Goal: Task Accomplishment & Management: Manage account settings

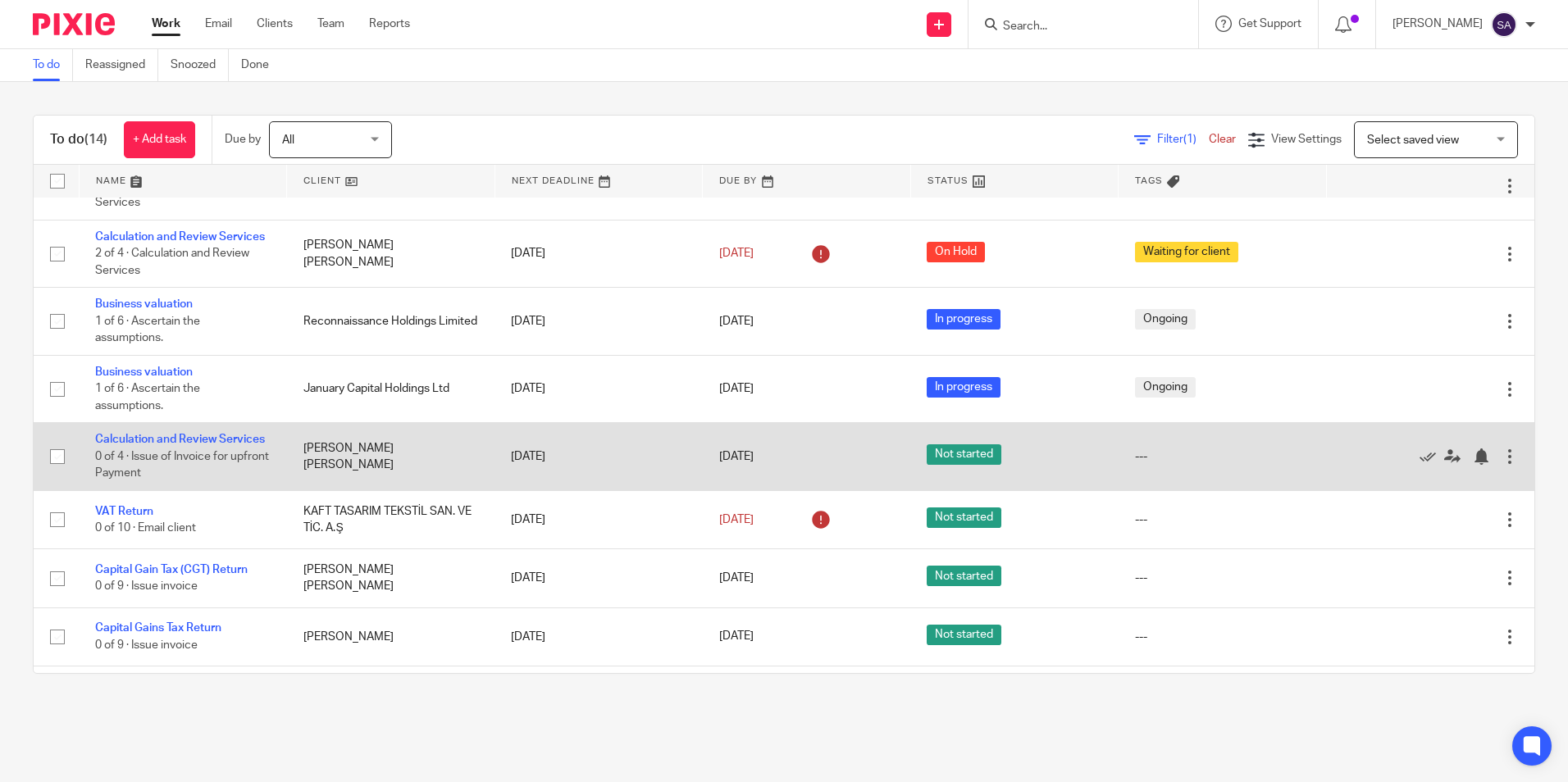
scroll to position [310, 0]
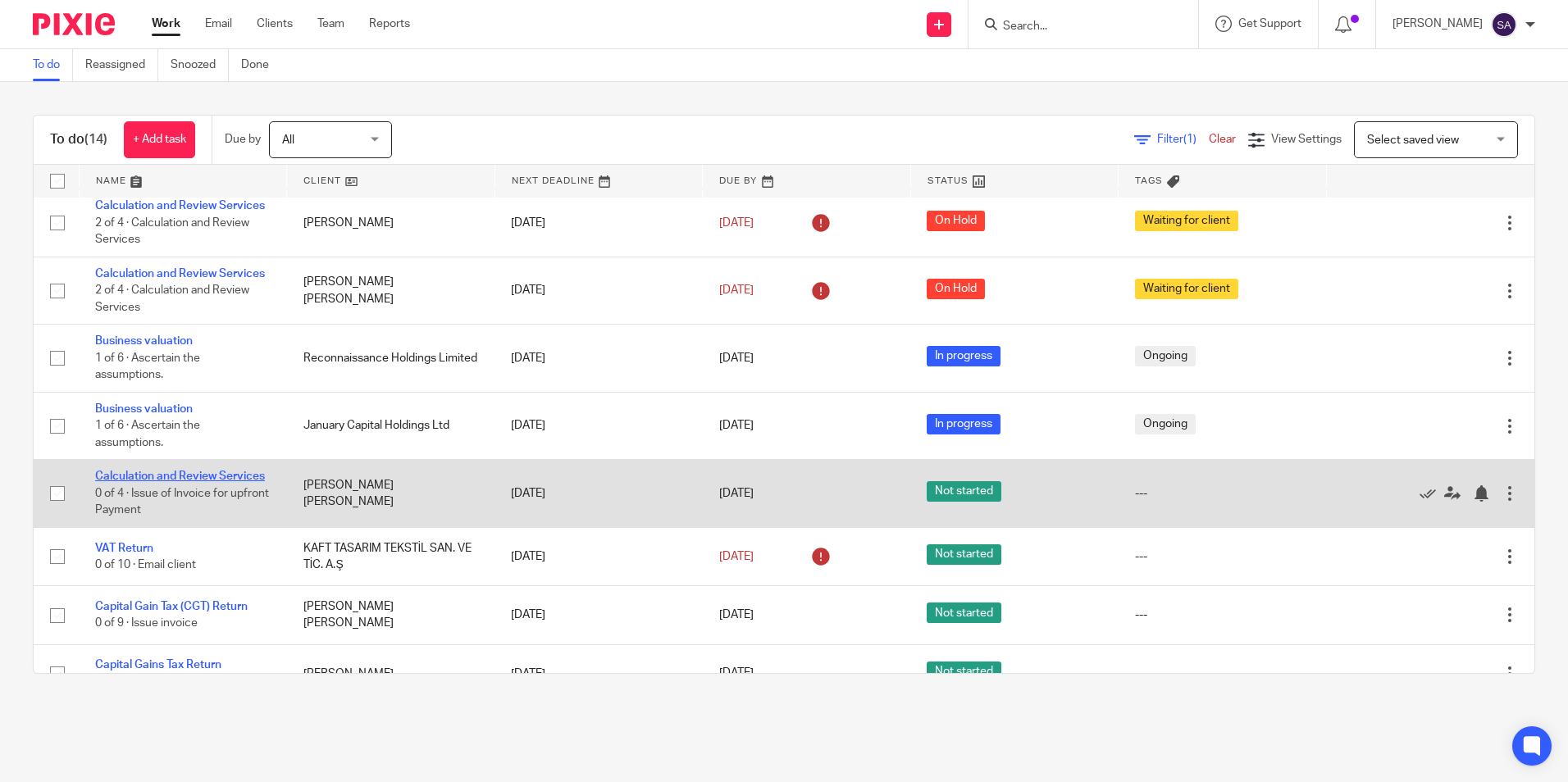
click at [126, 482] on link "Calculation and Review Services" at bounding box center [179, 476] width 170 height 12
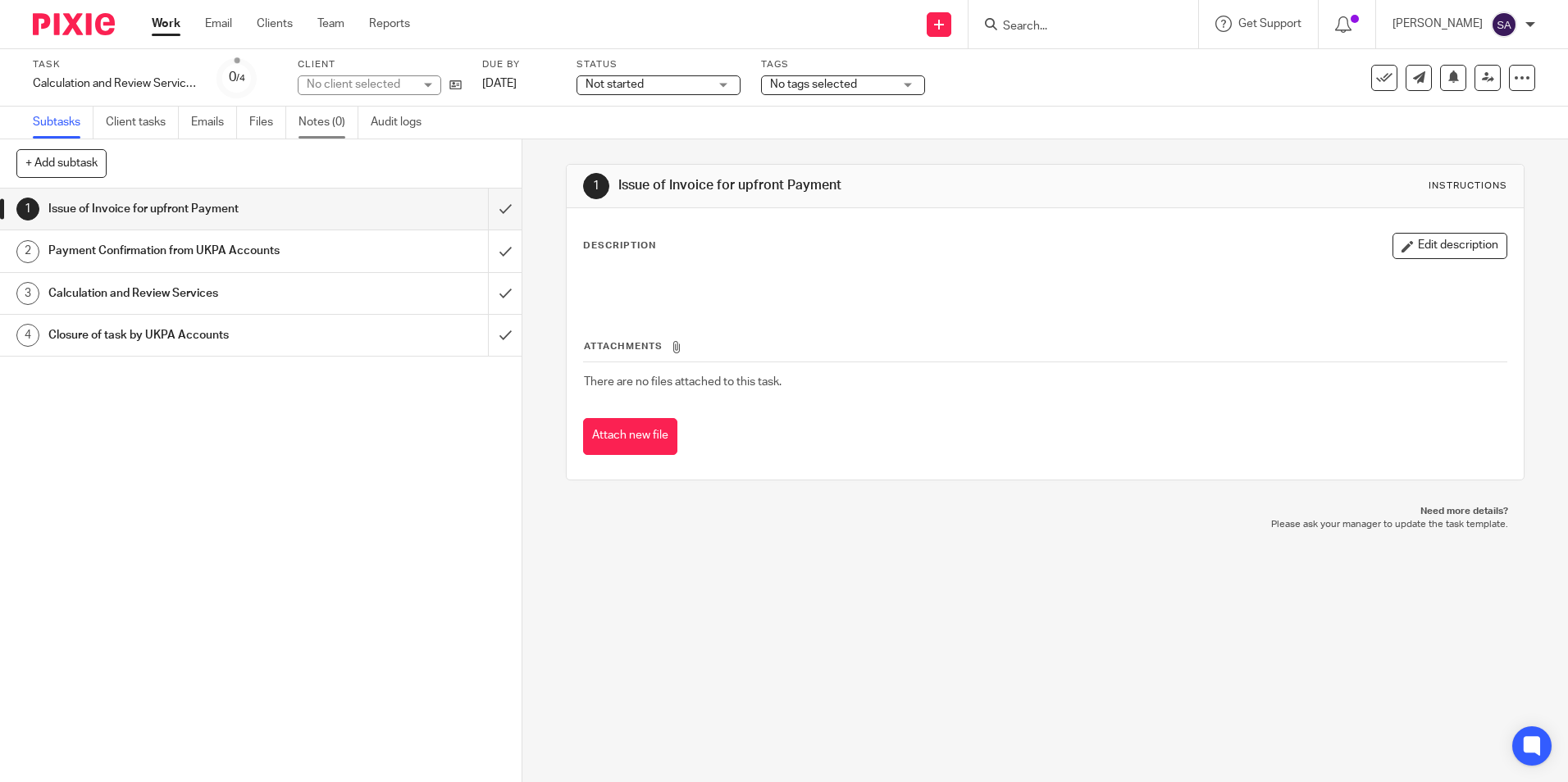
click at [311, 129] on link "Notes (0)" at bounding box center [328, 122] width 59 height 32
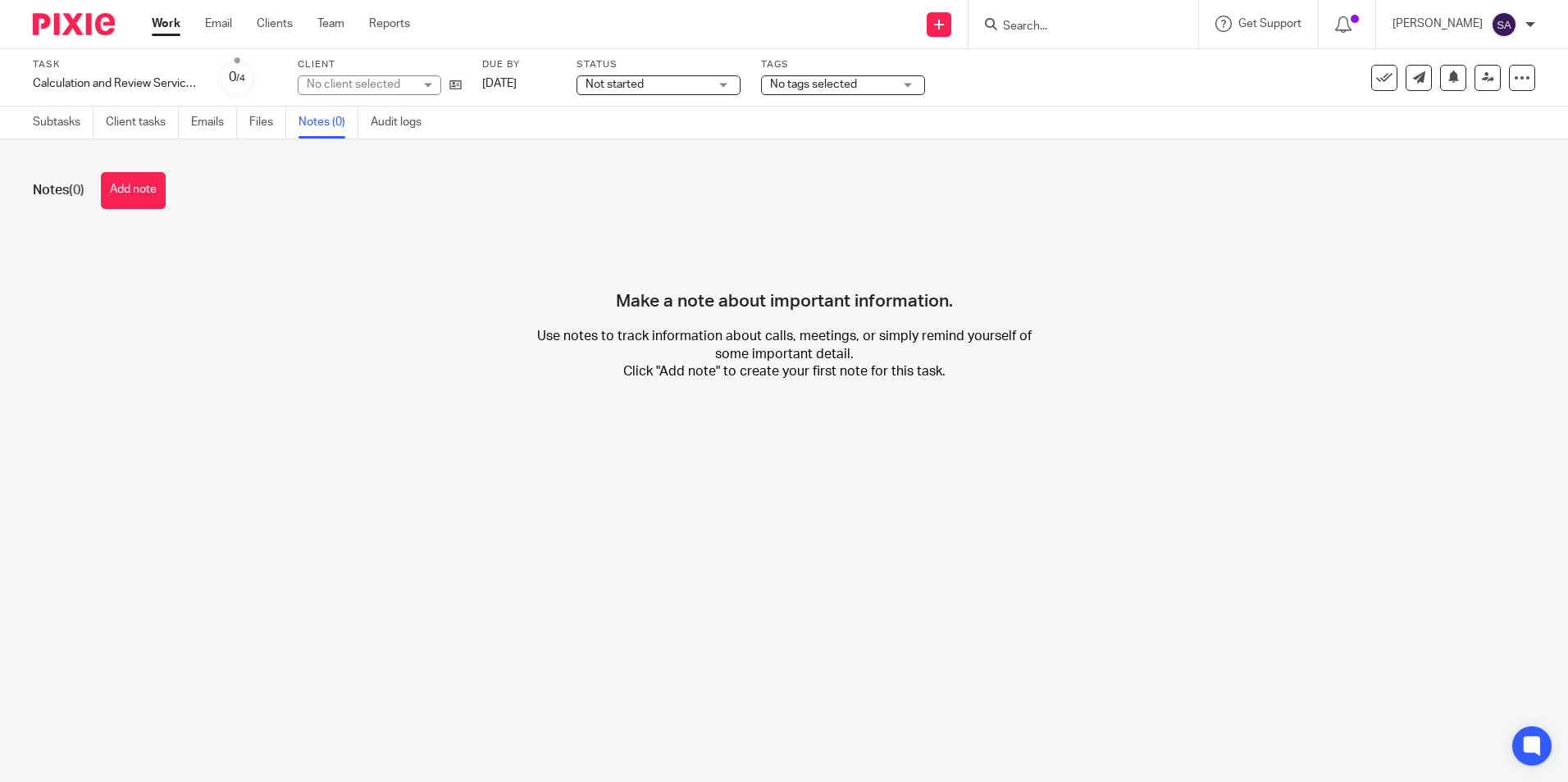
click at [140, 193] on button "Add note" at bounding box center [133, 191] width 65 height 37
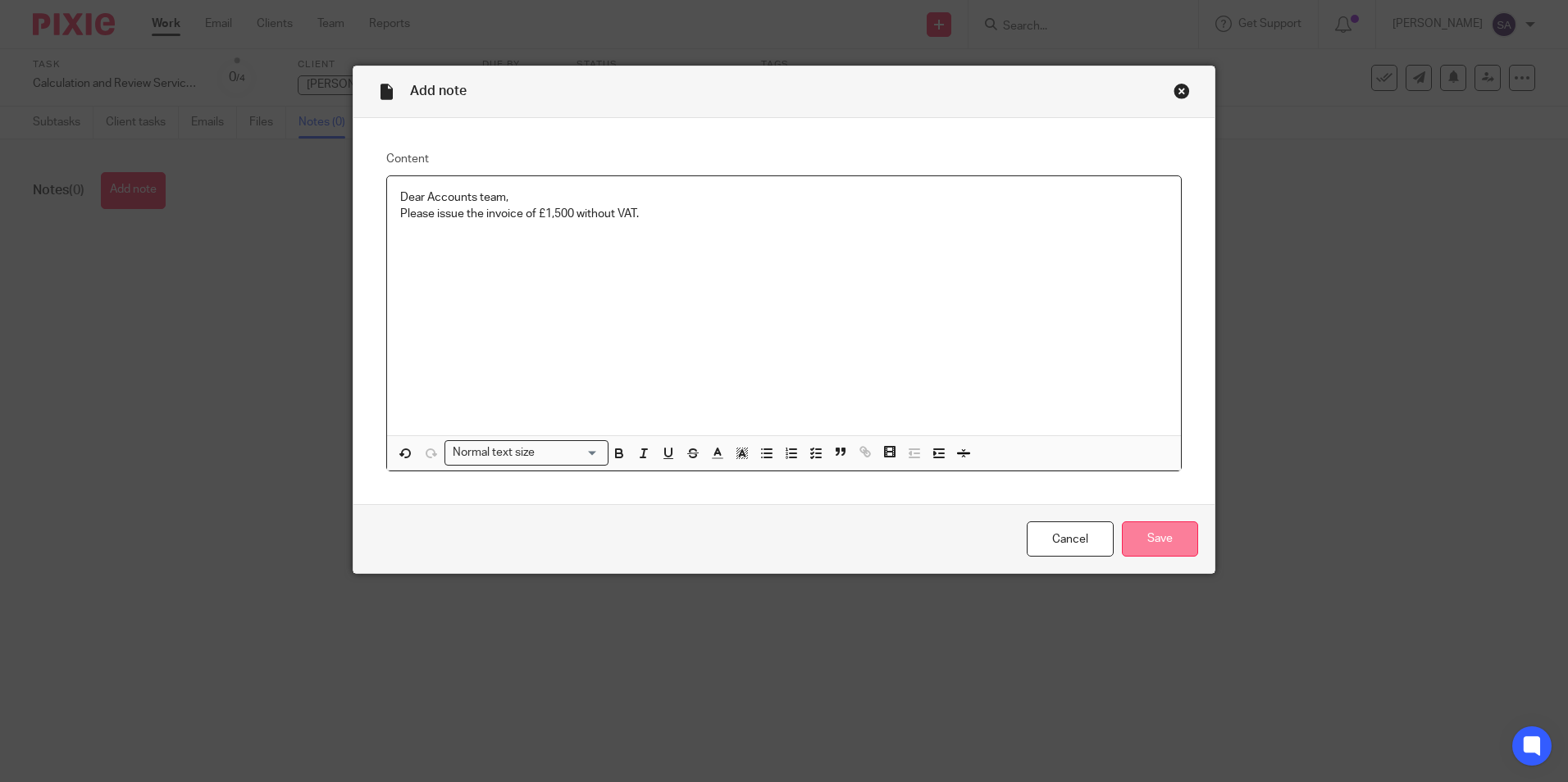
click at [1156, 542] on input "Save" at bounding box center [1160, 539] width 76 height 36
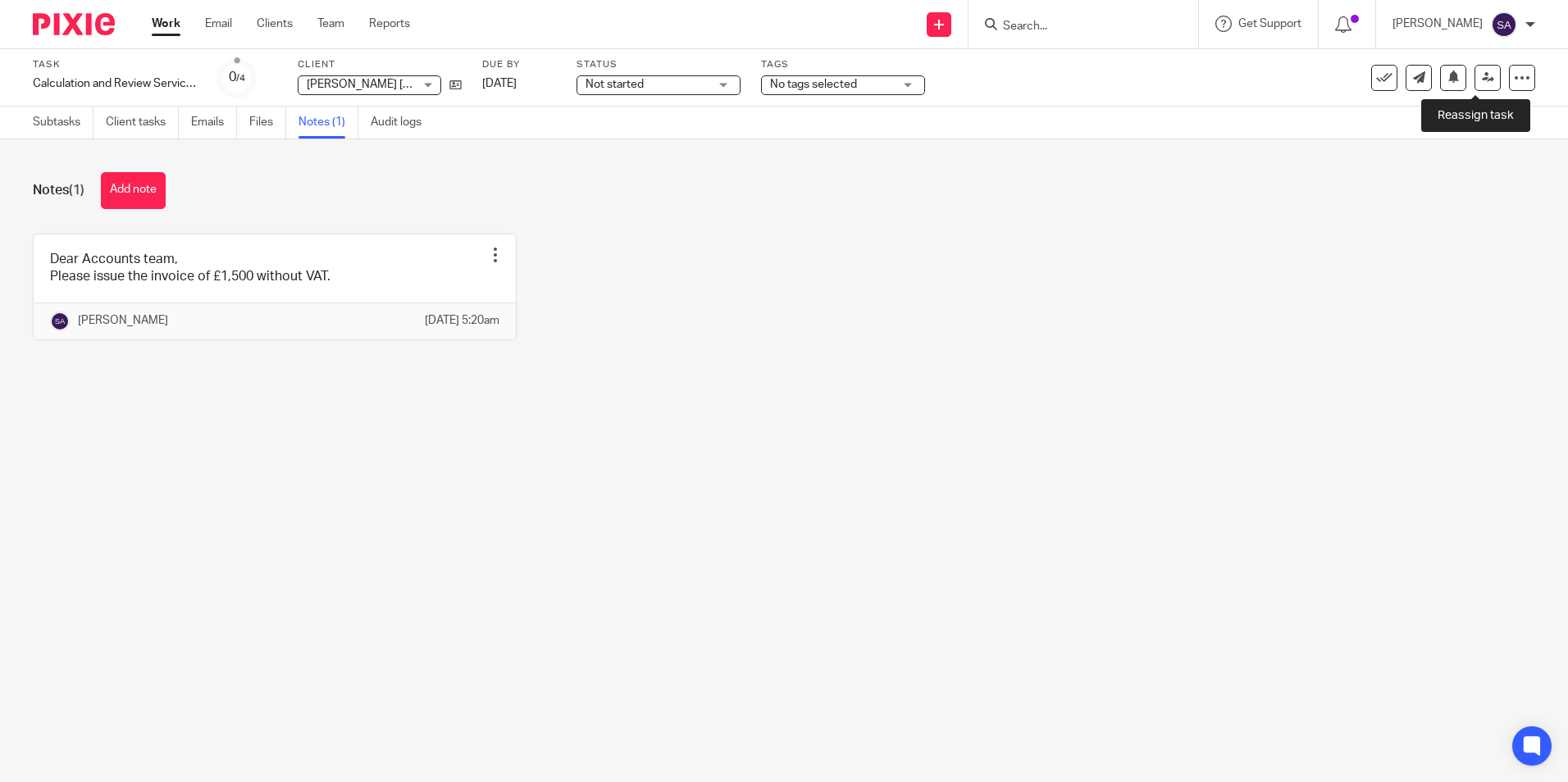
drag, startPoint x: 1478, startPoint y: 83, endPoint x: 1474, endPoint y: 110, distance: 27.3
click at [1482, 83] on icon at bounding box center [1488, 77] width 12 height 12
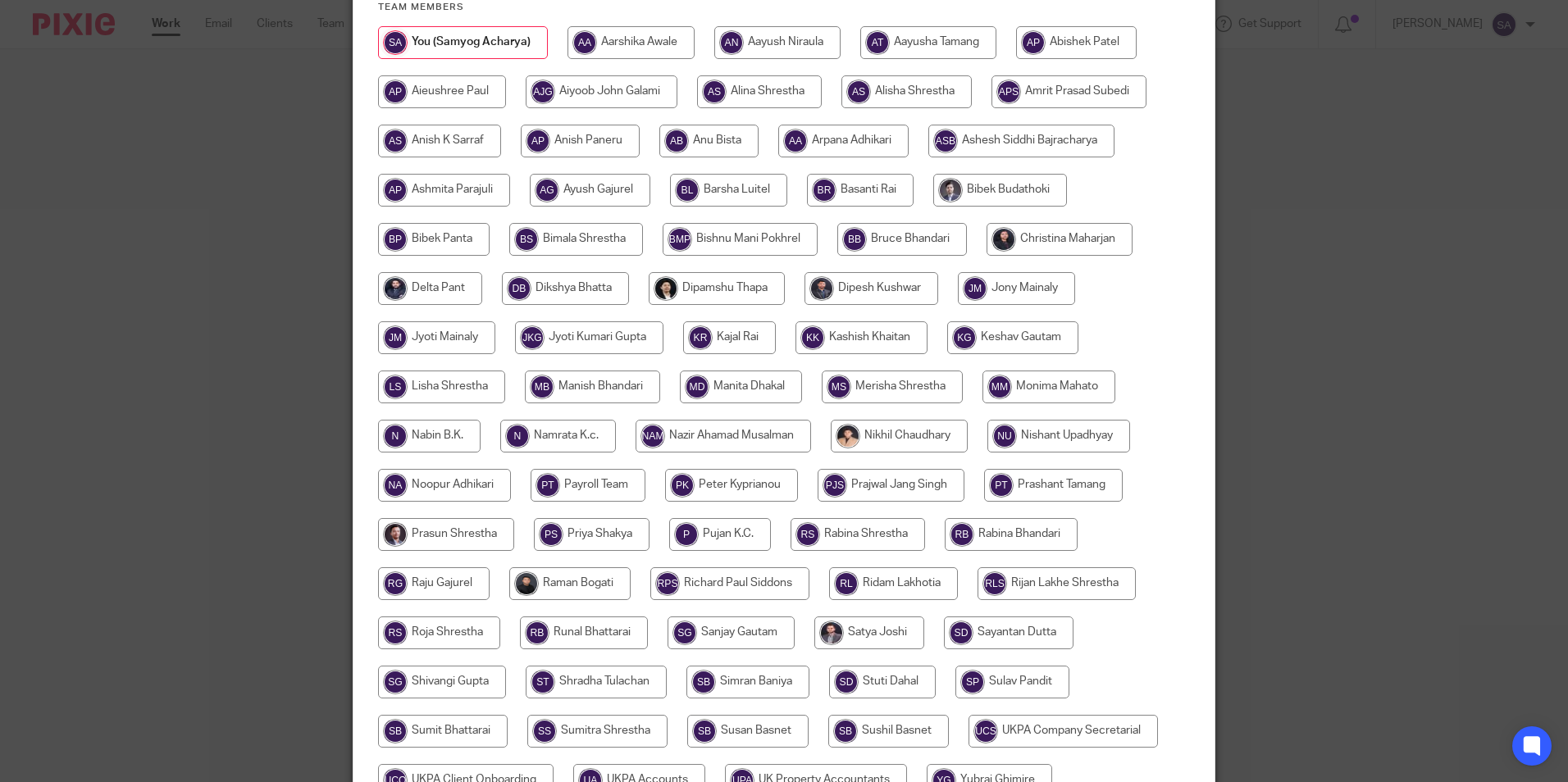
scroll to position [438, 0]
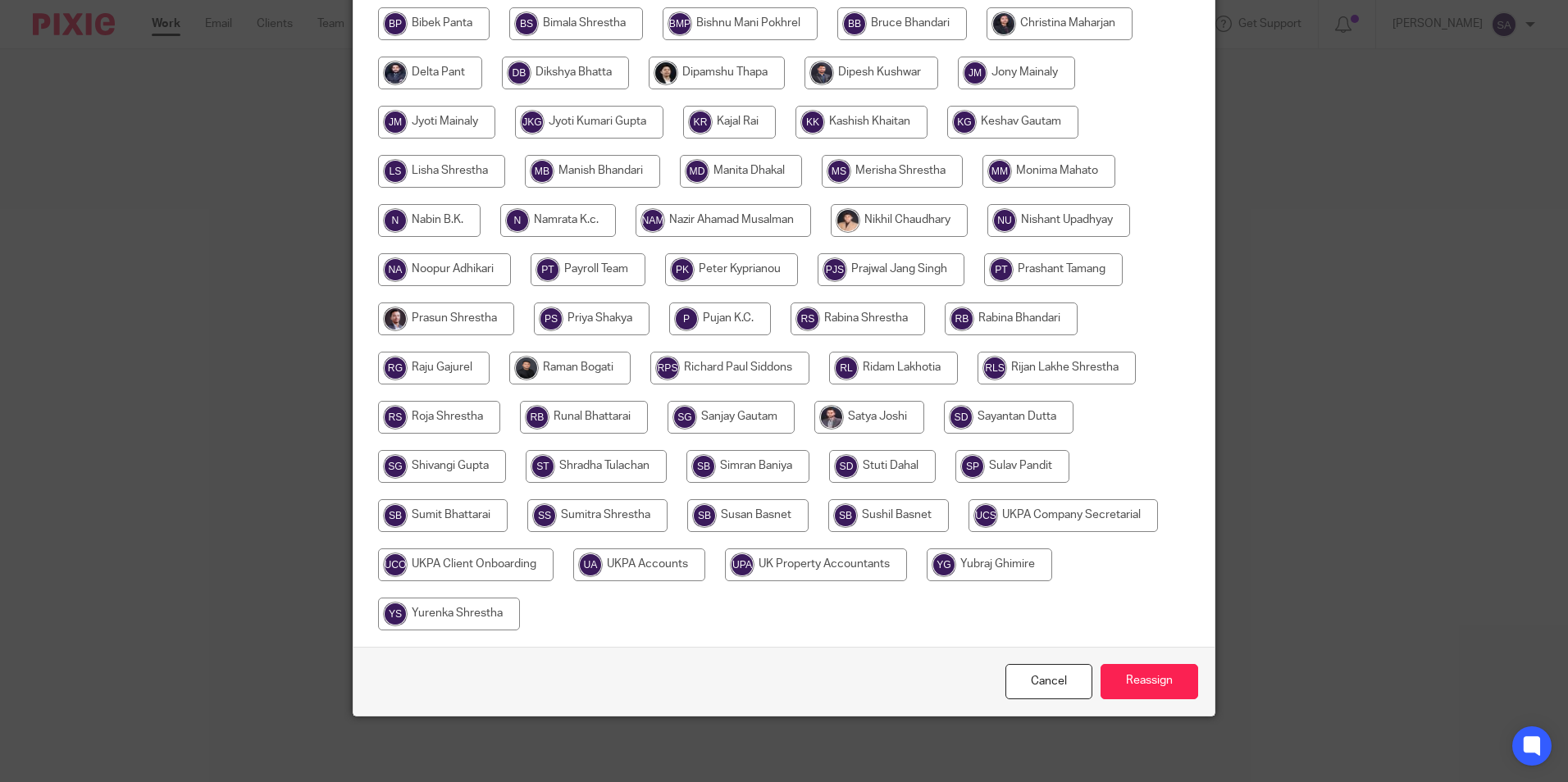
click at [649, 567] on input "radio" at bounding box center [639, 565] width 132 height 33
radio input "true"
click at [1144, 680] on input "Reassign" at bounding box center [1150, 682] width 98 height 36
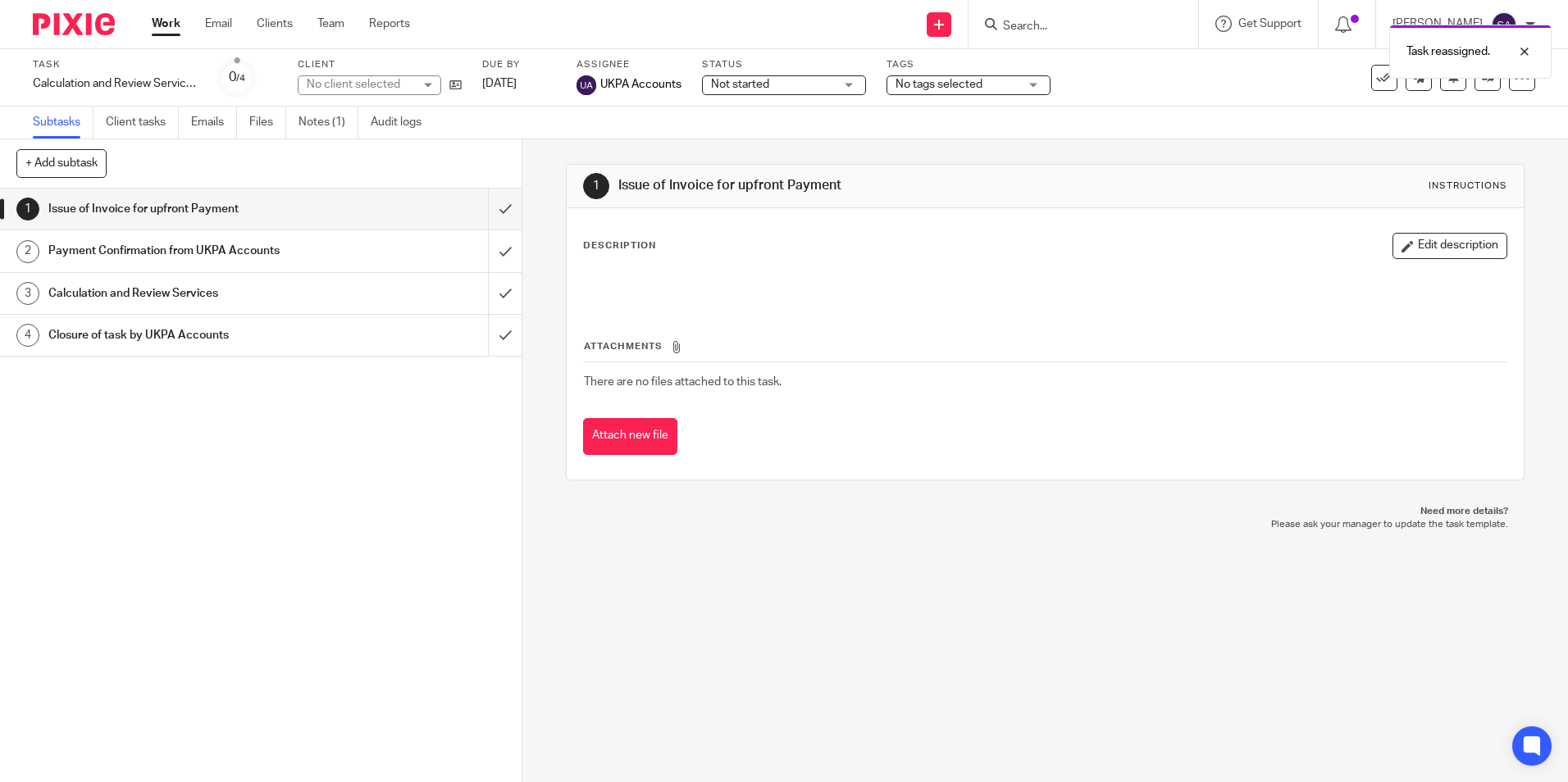
click at [174, 29] on link "Work" at bounding box center [166, 24] width 28 height 16
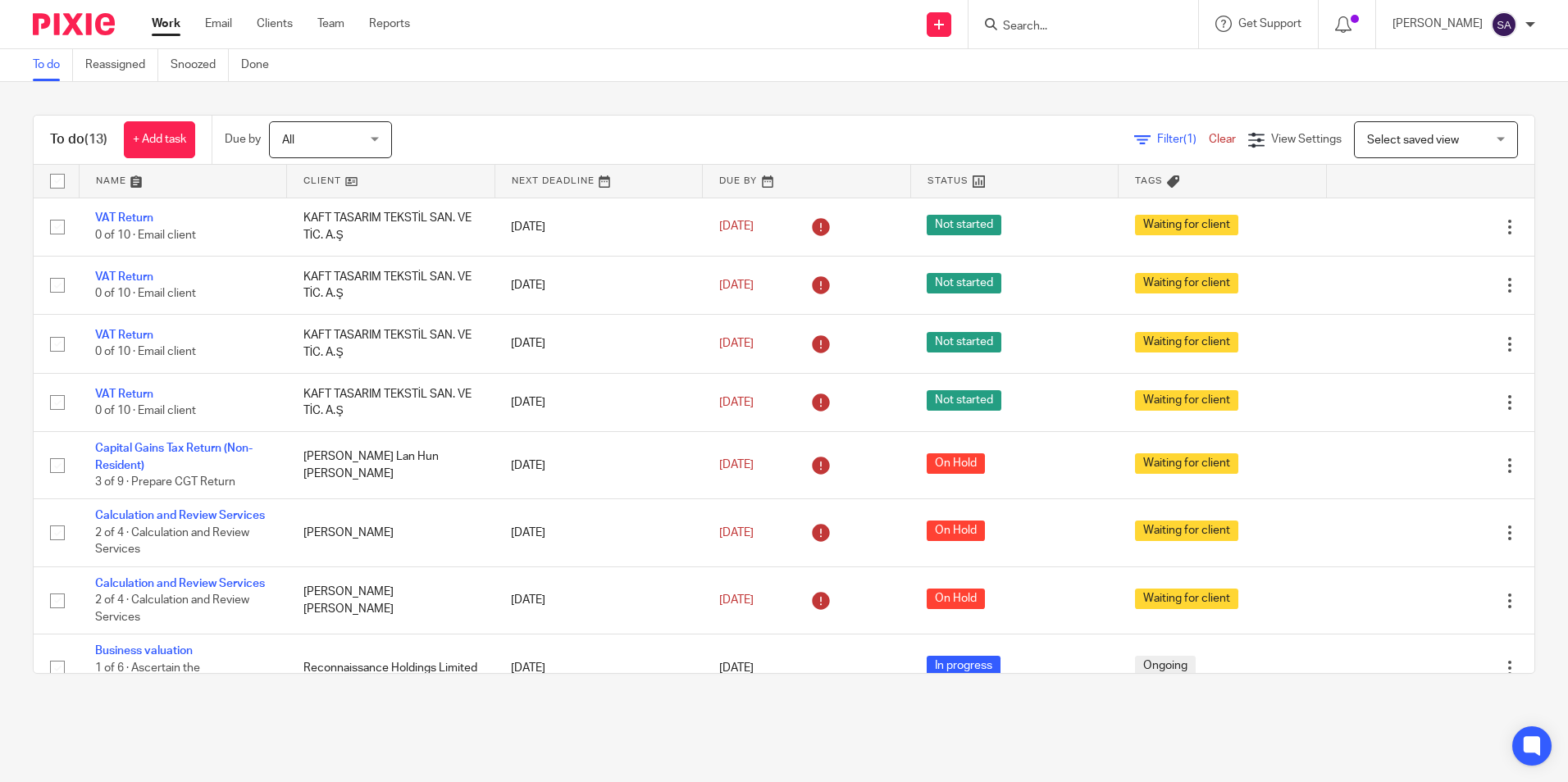
scroll to position [390, 0]
